Goal: Book appointment/travel/reservation

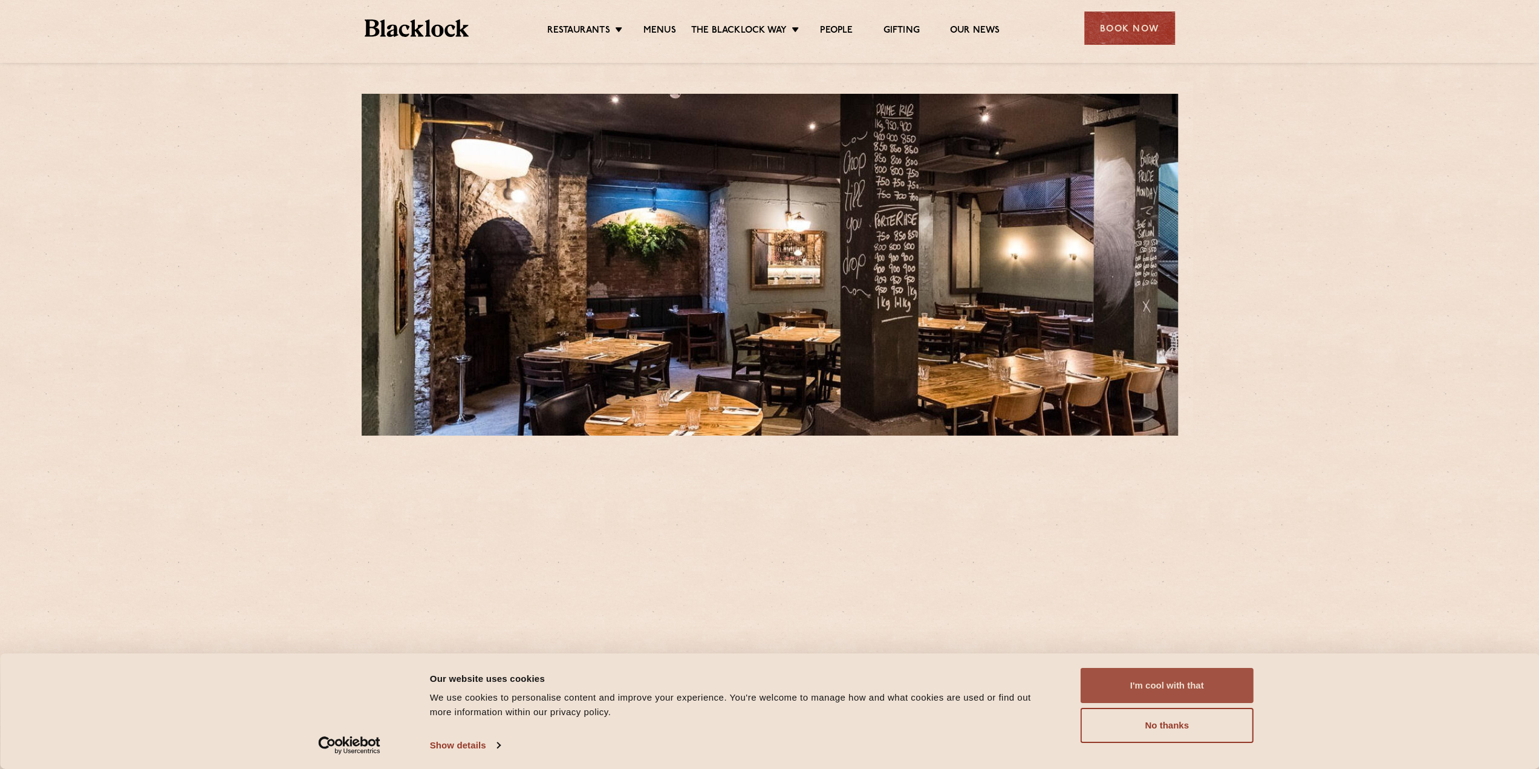
click at [1190, 683] on button "I'm cool with that" at bounding box center [1167, 685] width 173 height 35
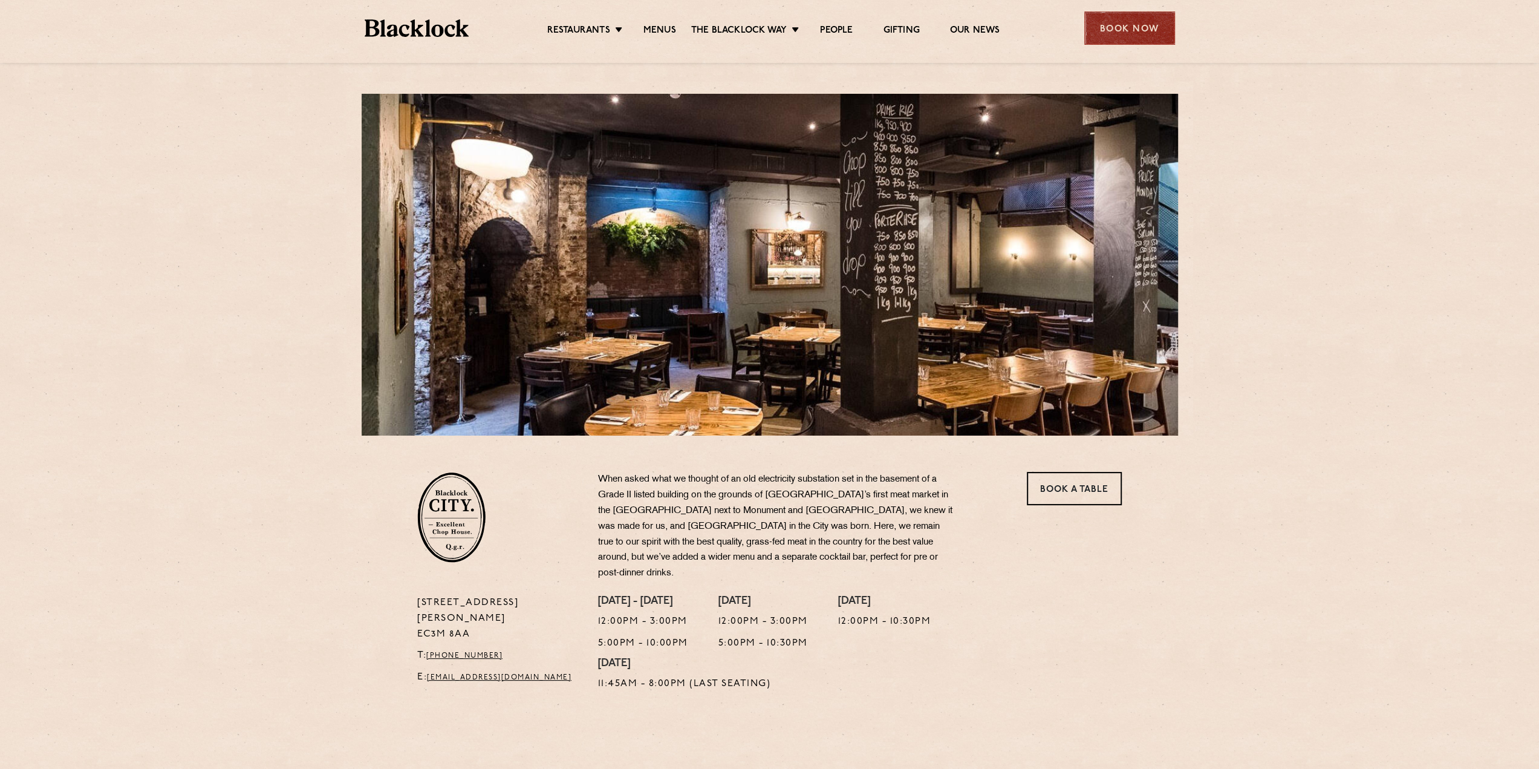
click at [1132, 25] on div "Book Now" at bounding box center [1130, 27] width 91 height 33
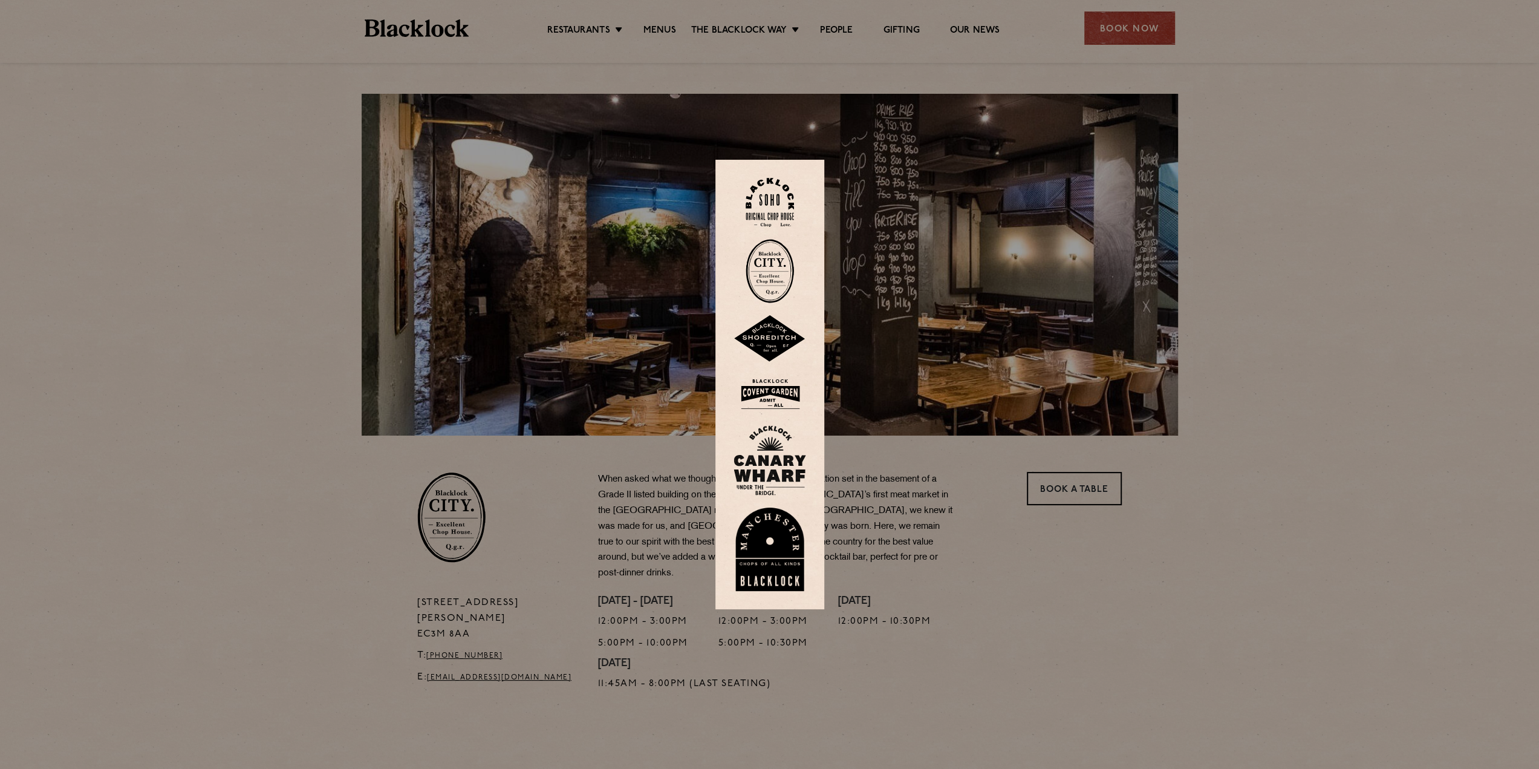
click at [891, 454] on div at bounding box center [769, 384] width 1539 height 769
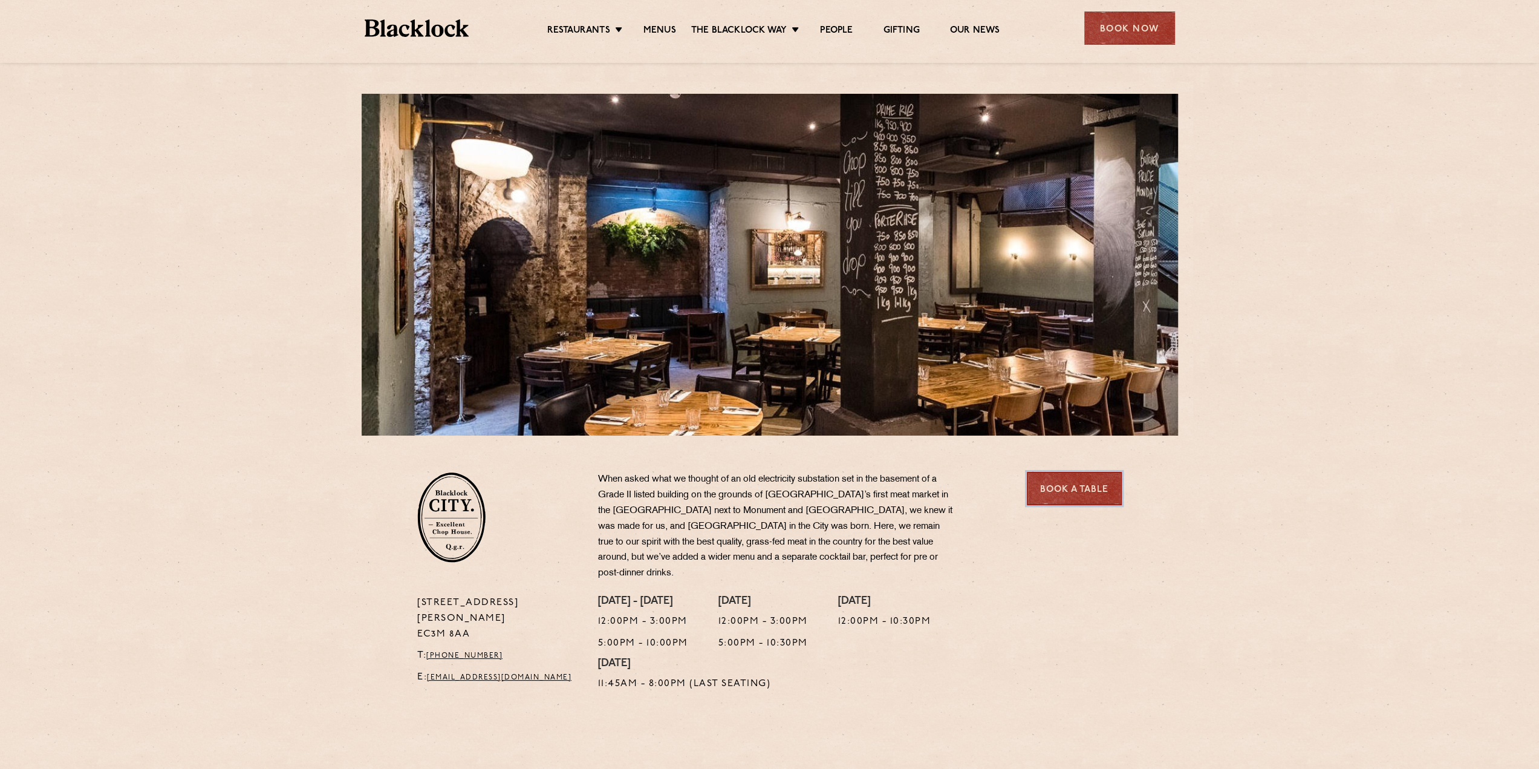
click at [1062, 494] on link "Book a Table" at bounding box center [1074, 488] width 95 height 33
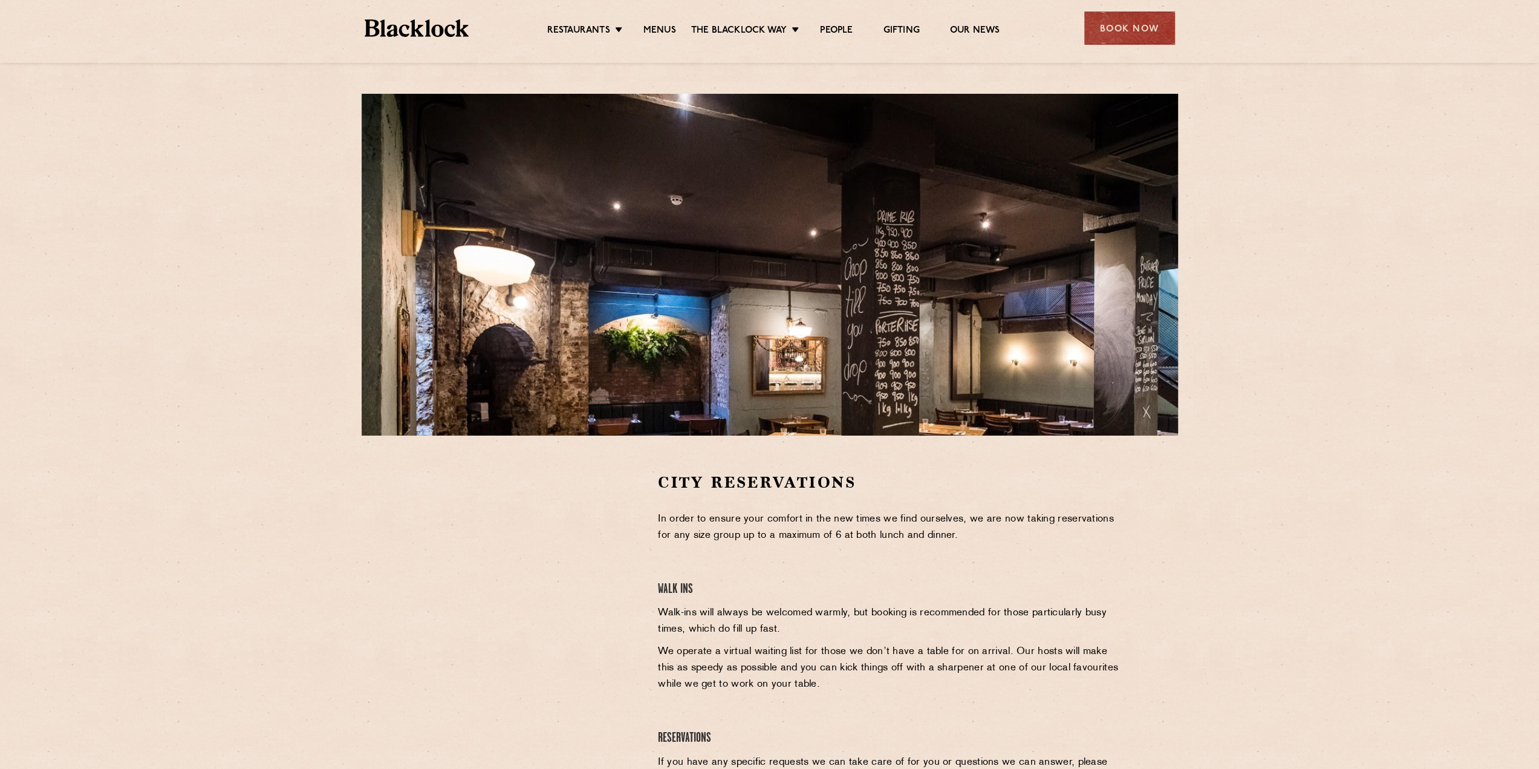
scroll to position [398, 0]
